Goal: Navigation & Orientation: Find specific page/section

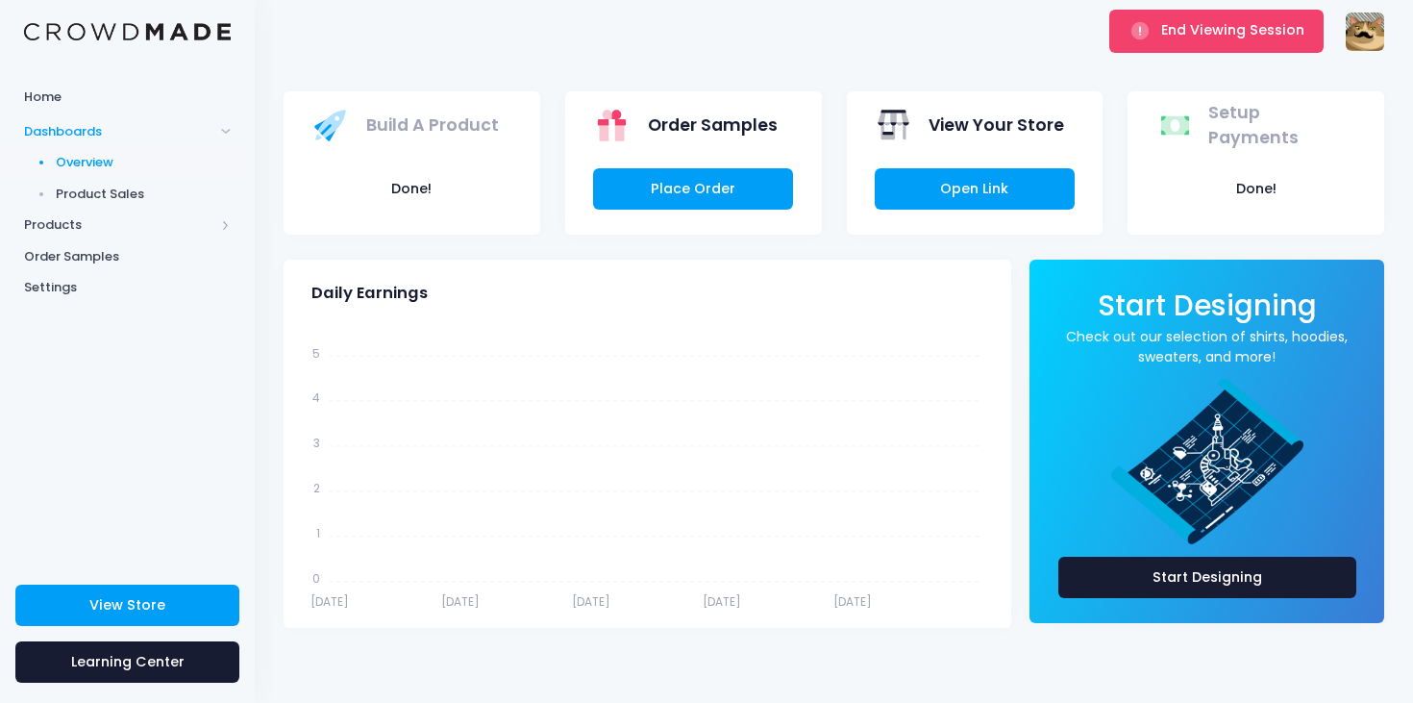
click at [517, 470] on icon "Dec 31 Dec 31 Dec 31 Dec 31 Dec 31 Dec 31 Dec 31 Dec 31 Dec 31 Dec 31 5 5 4 4 3…" at bounding box center [644, 471] width 697 height 288
click at [1171, 40] on button "End Viewing Session" at bounding box center [1216, 31] width 214 height 42
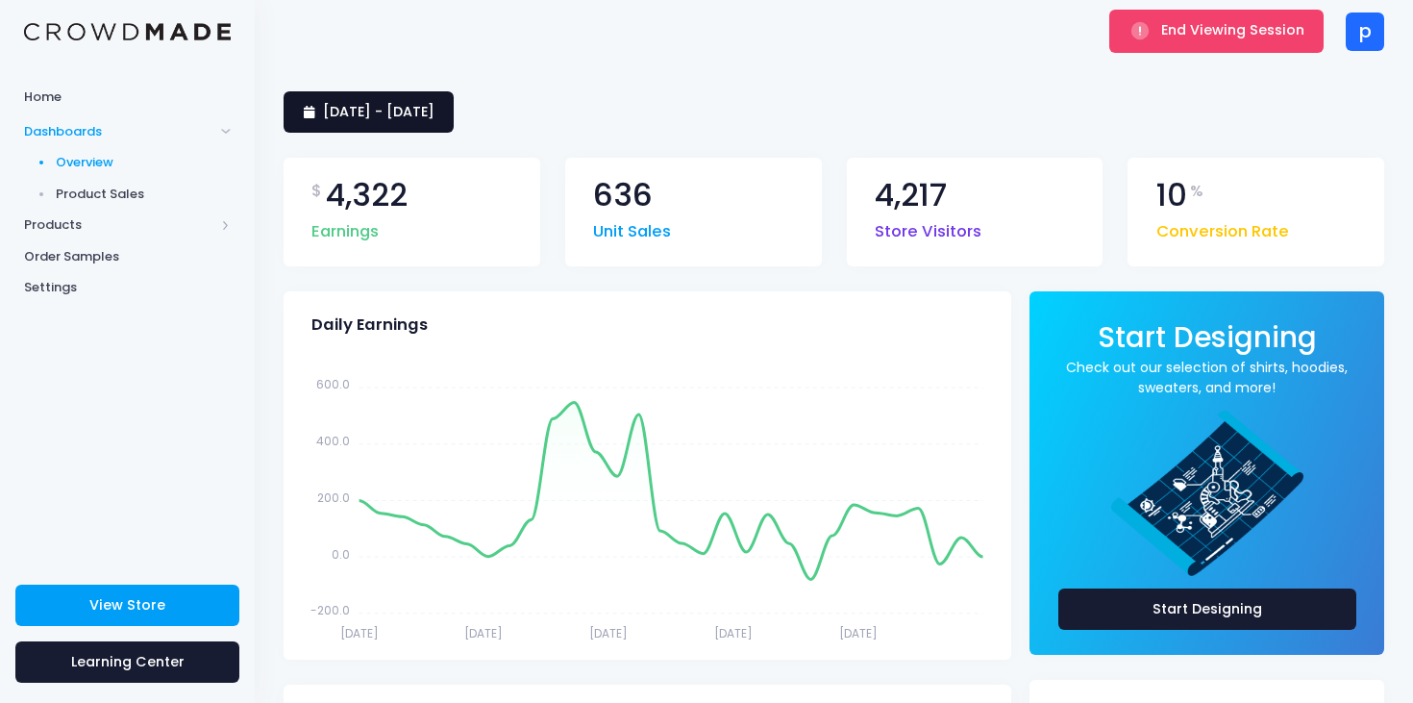
click at [454, 122] on link "26 August 2025 - 24 September 2025" at bounding box center [369, 111] width 170 height 41
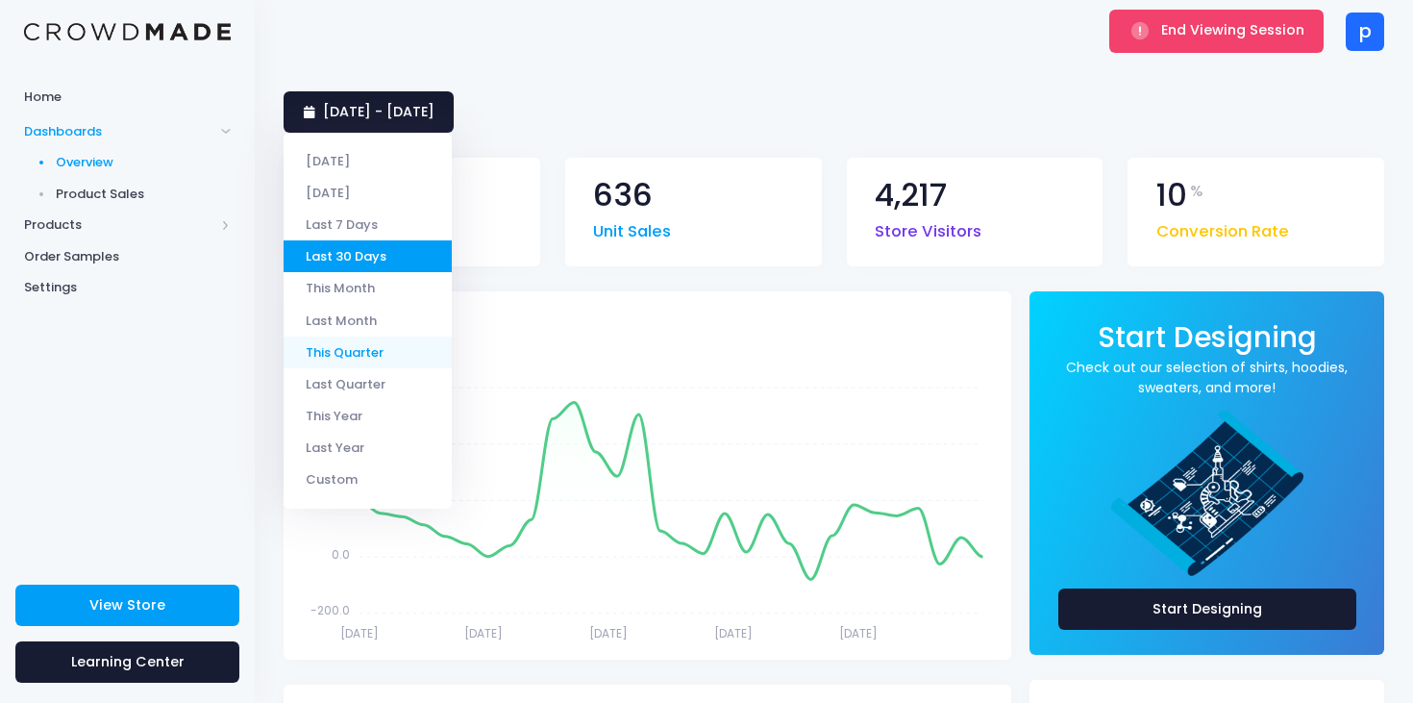
click at [345, 354] on li "This Quarter" at bounding box center [368, 352] width 168 height 32
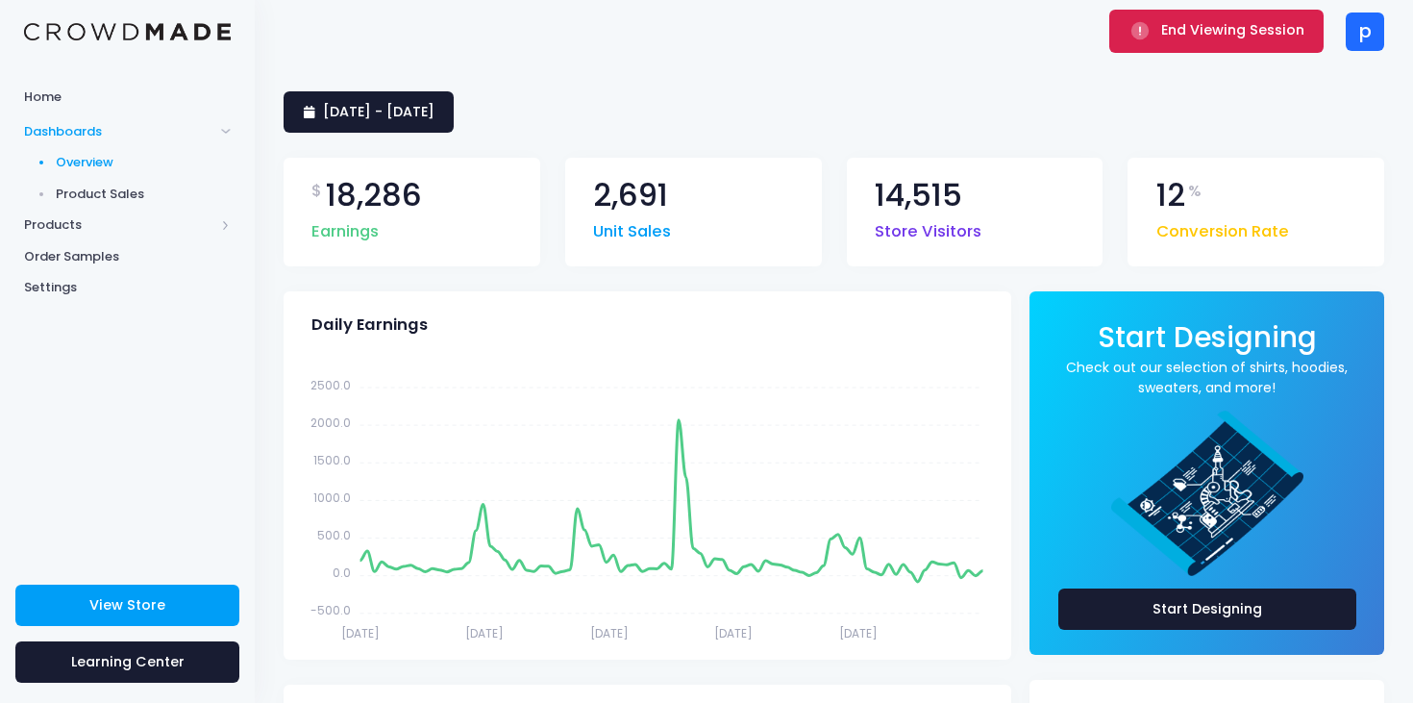
click at [1174, 45] on button "End Viewing Session" at bounding box center [1216, 31] width 214 height 42
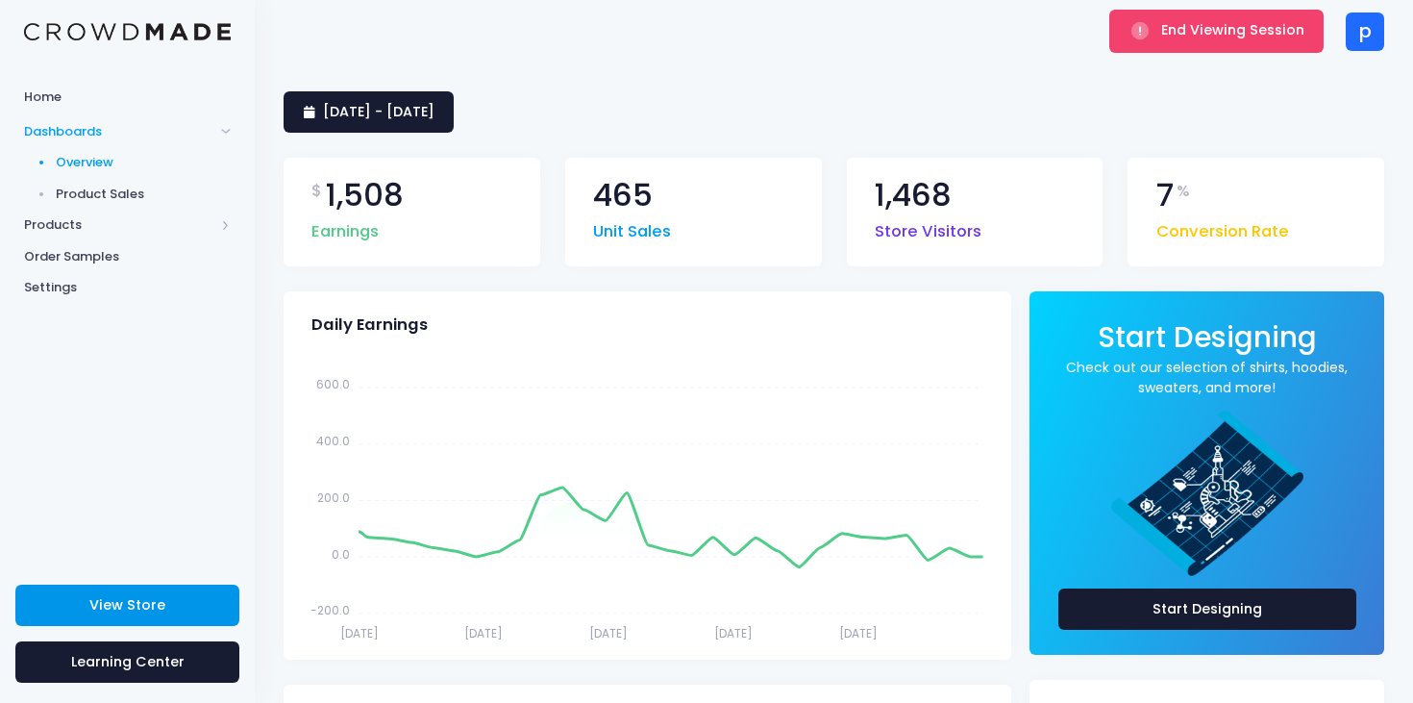
click at [152, 604] on span "View Store" at bounding box center [127, 604] width 76 height 19
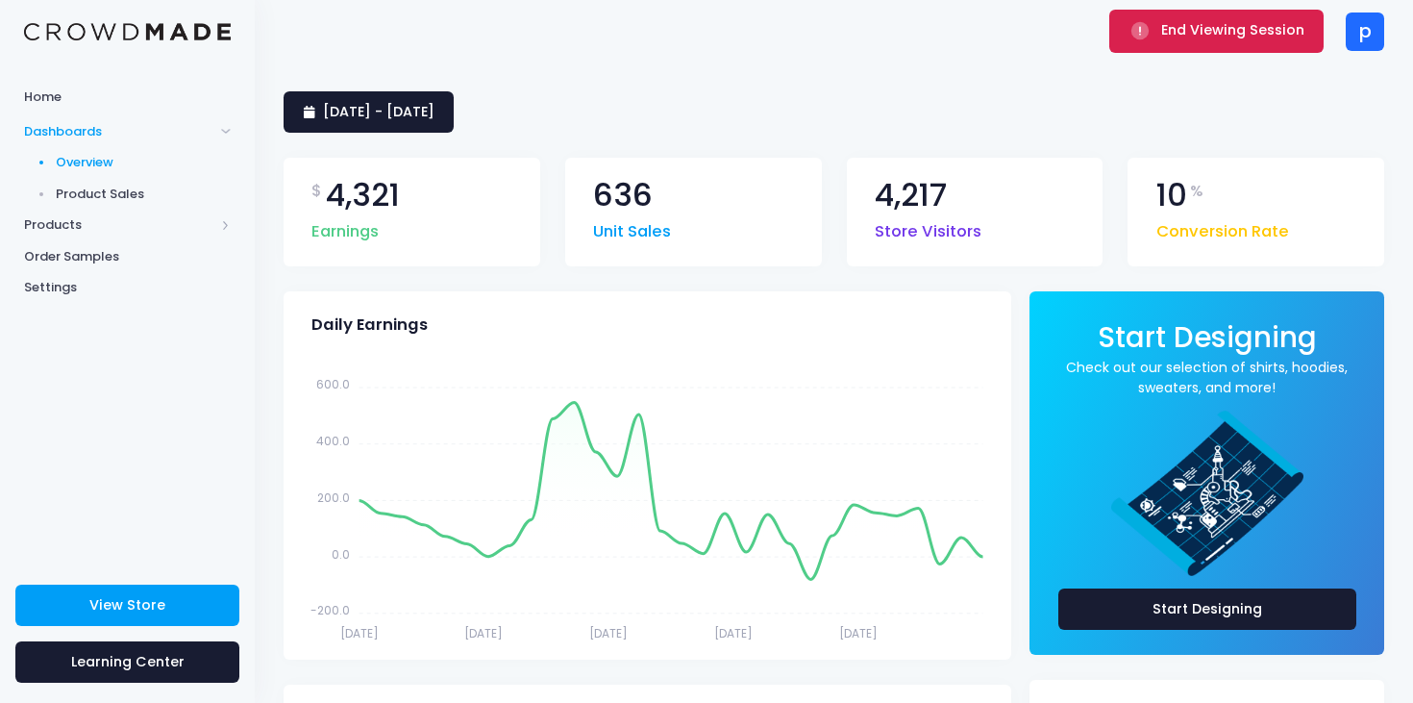
click at [1189, 34] on span "End Viewing Session" at bounding box center [1232, 29] width 143 height 19
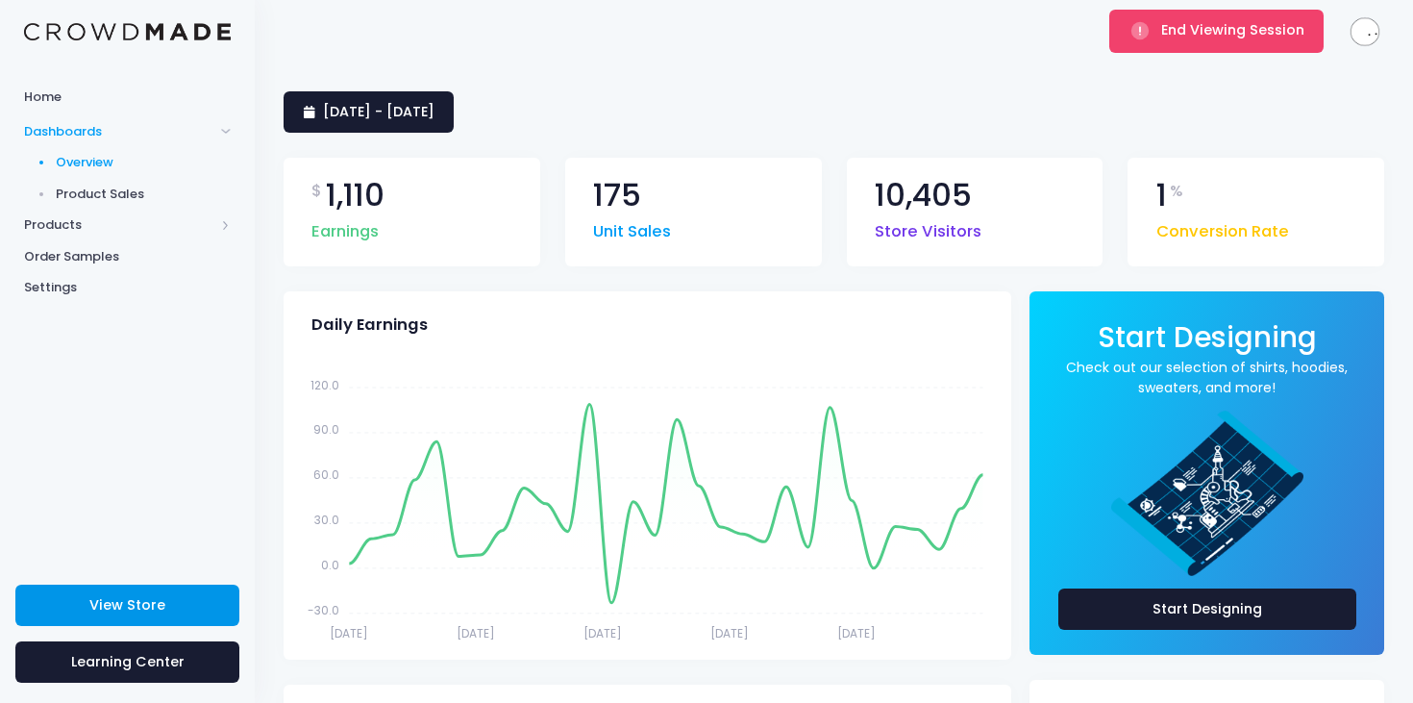
click at [201, 607] on link "View Store" at bounding box center [127, 604] width 224 height 41
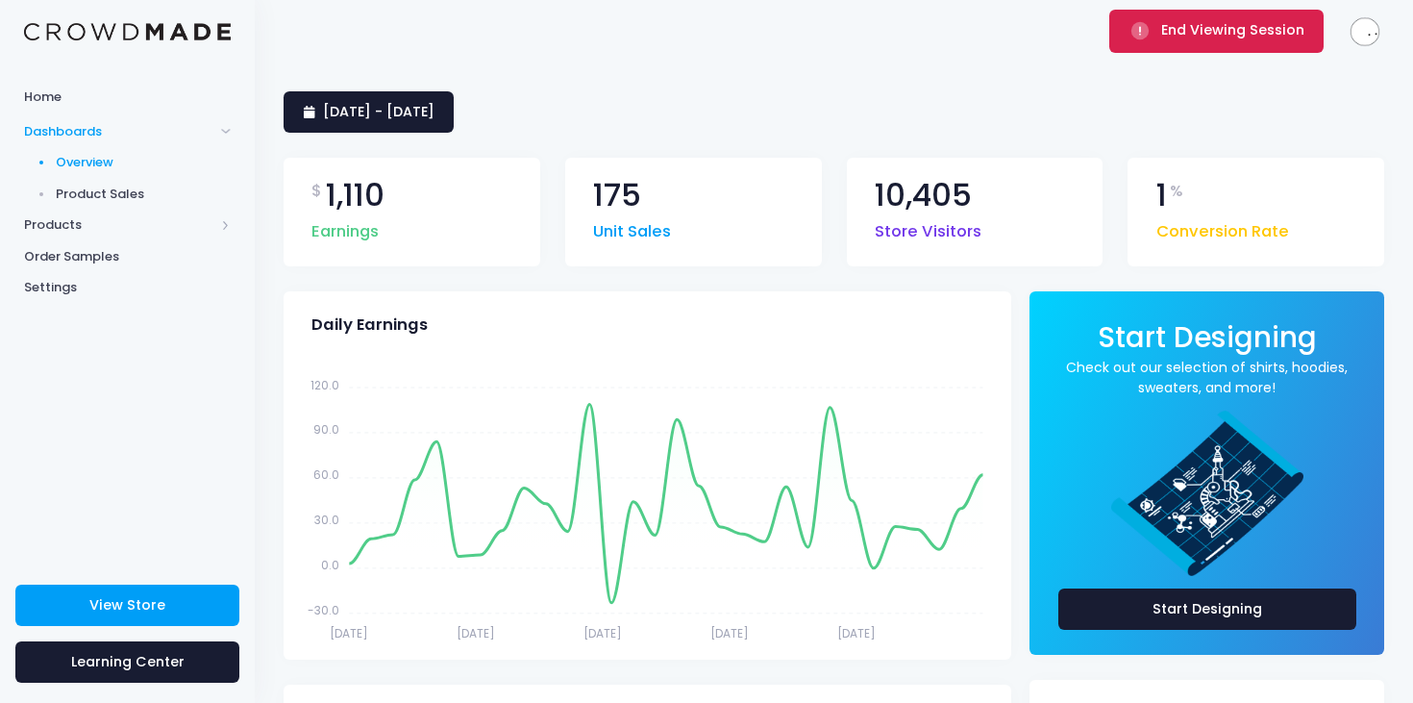
click at [1213, 31] on span "End Viewing Session" at bounding box center [1232, 29] width 143 height 19
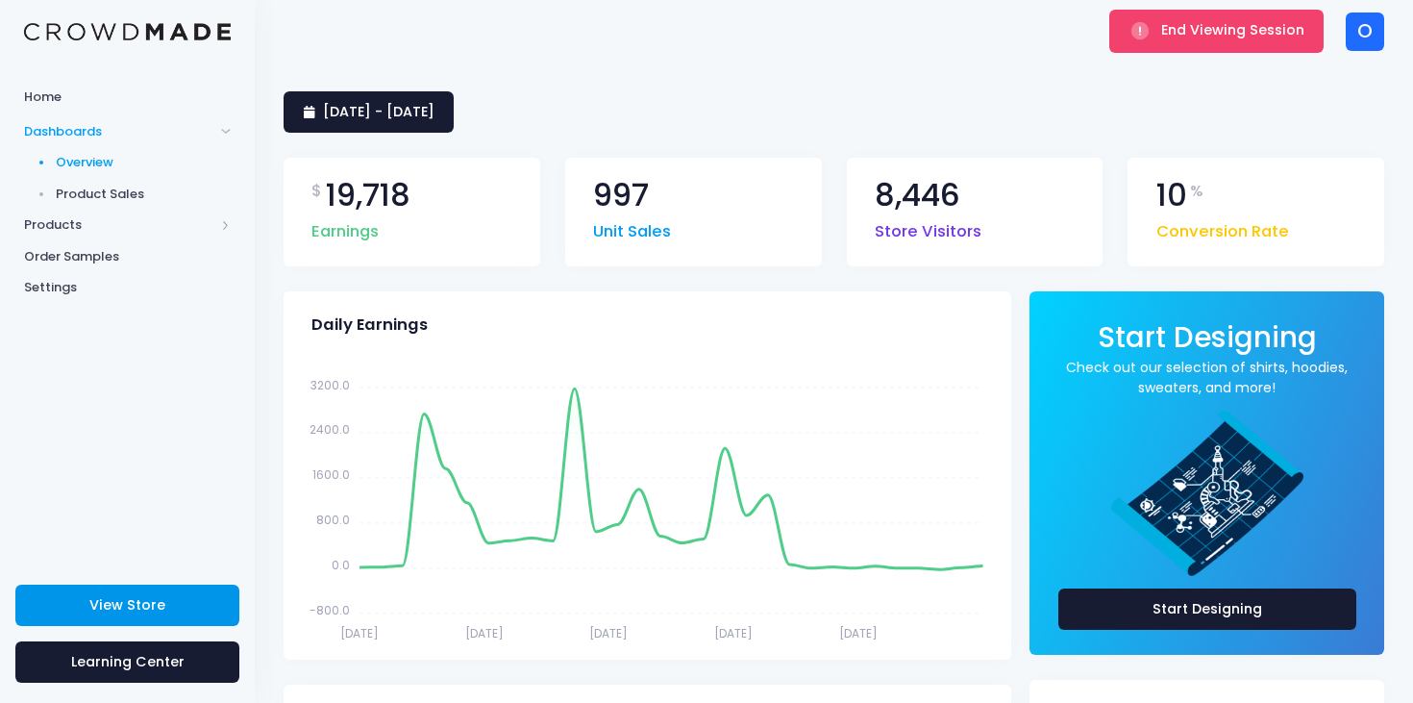
drag, startPoint x: 153, startPoint y: 627, endPoint x: 162, endPoint y: 593, distance: 35.0
click at [162, 593] on div "View Store [GEOGRAPHIC_DATA]" at bounding box center [127, 637] width 255 height 136
click at [162, 593] on link "View Store" at bounding box center [127, 604] width 224 height 41
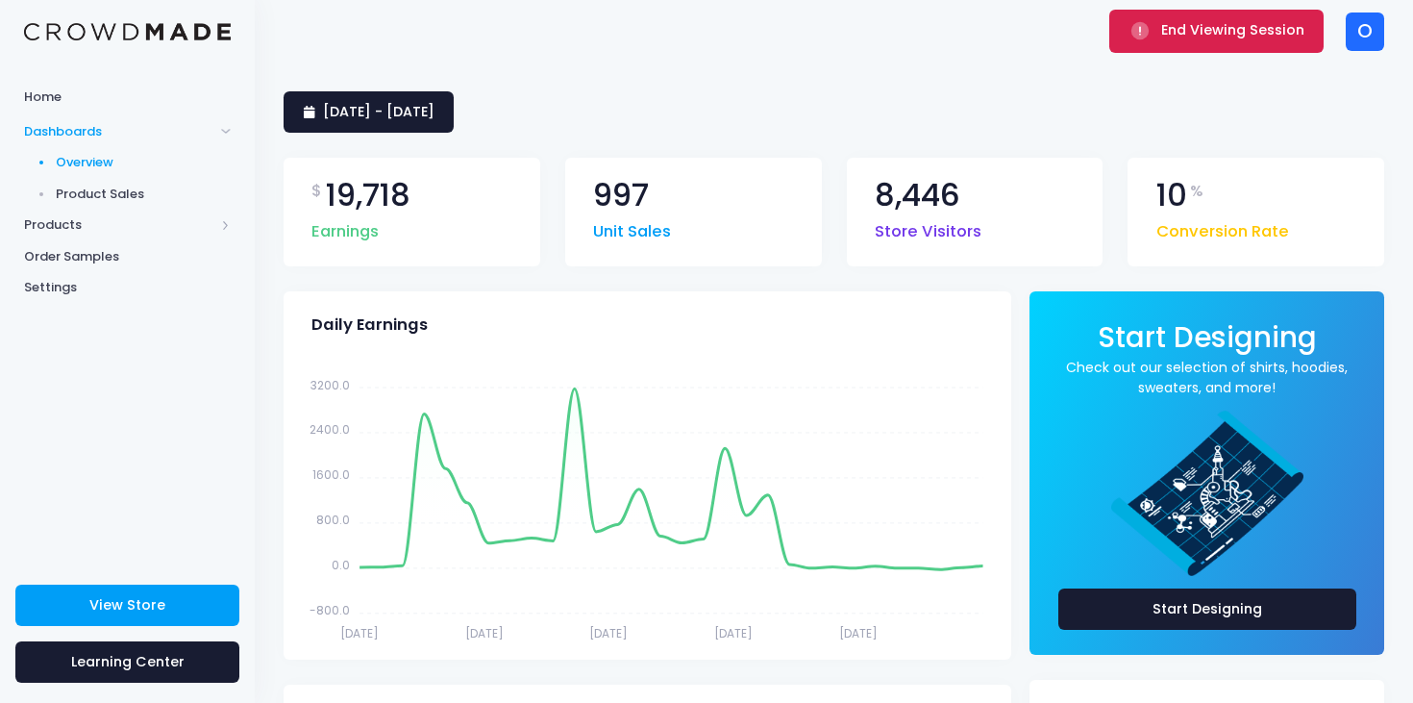
click at [1197, 39] on span "End Viewing Session" at bounding box center [1232, 29] width 143 height 19
